Goal: Task Accomplishment & Management: Manage account settings

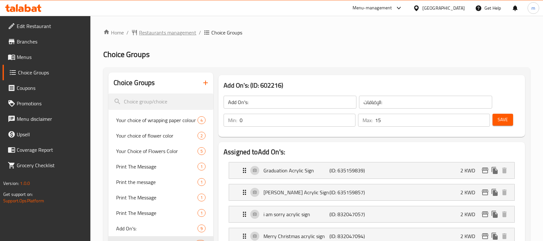
click at [163, 34] on span "Restaurants management" at bounding box center [167, 33] width 57 height 8
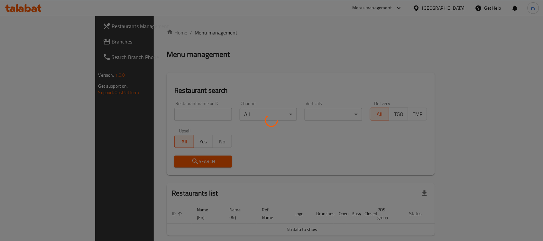
click at [20, 41] on div at bounding box center [271, 120] width 543 height 241
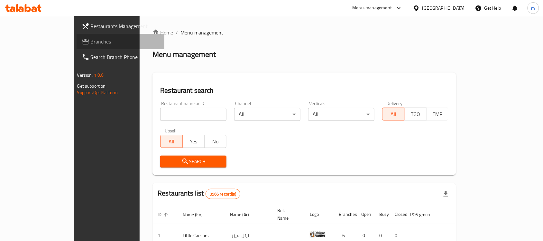
click at [91, 40] on span "Branches" at bounding box center [125, 42] width 69 height 8
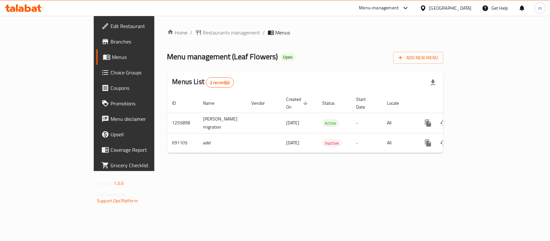
click at [110, 75] on span "Choice Groups" at bounding box center [145, 73] width 70 height 8
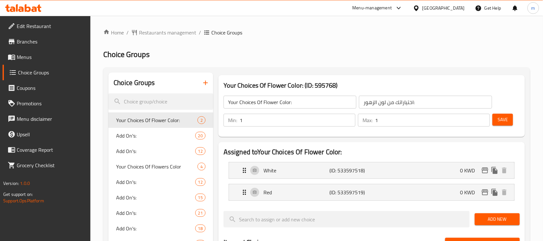
click at [146, 134] on div at bounding box center [271, 120] width 543 height 241
click at [136, 132] on span "Add On's:" at bounding box center [155, 136] width 79 height 8
click at [129, 138] on span "Add On's:" at bounding box center [155, 136] width 79 height 8
click at [130, 132] on span "Add On's:" at bounding box center [155, 136] width 79 height 8
click at [138, 133] on span "Add On's:" at bounding box center [155, 136] width 79 height 8
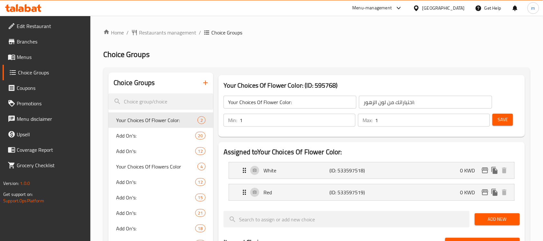
click at [129, 97] on input "search" at bounding box center [161, 101] width 105 height 16
click at [187, 83] on div "Choice Groups" at bounding box center [161, 82] width 105 height 21
click at [184, 94] on input "search" at bounding box center [161, 101] width 105 height 16
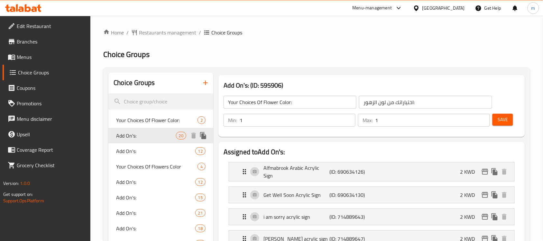
type input "Add On's:"
type input "الإضافات:"
type input "0"
type input "15"
click at [138, 132] on span "Add On's:" at bounding box center [146, 136] width 60 height 8
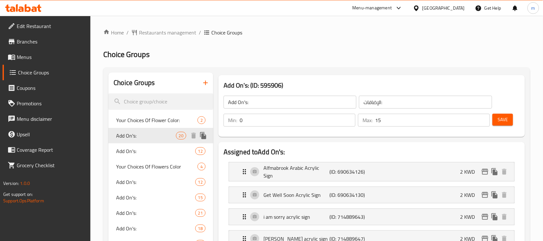
click at [157, 72] on div "Choice Groups" at bounding box center [161, 82] width 105 height 21
click at [160, 72] on div "Choice Groups" at bounding box center [161, 82] width 105 height 21
click at [158, 72] on div "Choice Groups" at bounding box center [161, 82] width 105 height 21
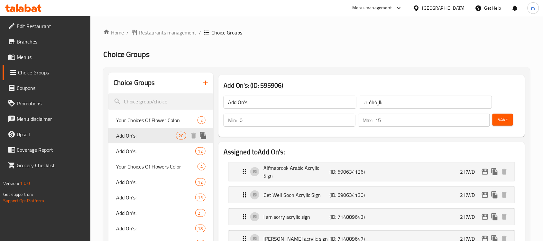
click at [158, 72] on div "Choice Groups" at bounding box center [161, 82] width 105 height 21
click at [162, 30] on span "Restaurants management" at bounding box center [167, 33] width 57 height 8
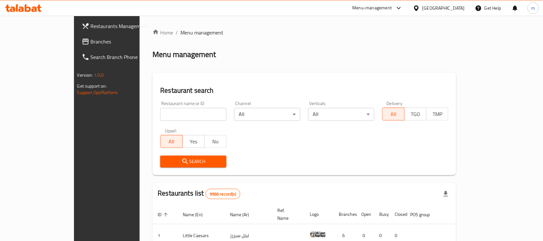
click at [91, 45] on span "Branches" at bounding box center [125, 42] width 69 height 8
